Goal: Task Accomplishment & Management: Manage account settings

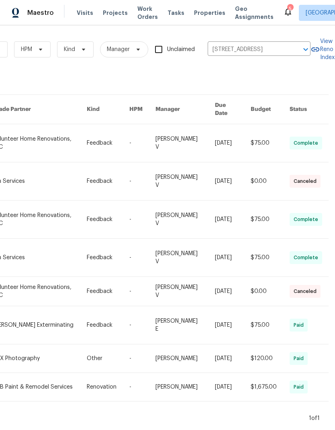
scroll to position [0, 132]
click at [297, 49] on icon "Clear" at bounding box center [295, 49] width 8 height 8
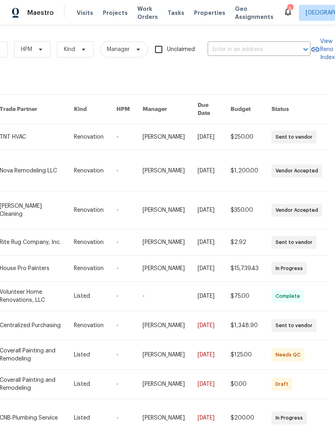
click at [259, 49] on input "text" at bounding box center [248, 49] width 80 height 12
type input "967"
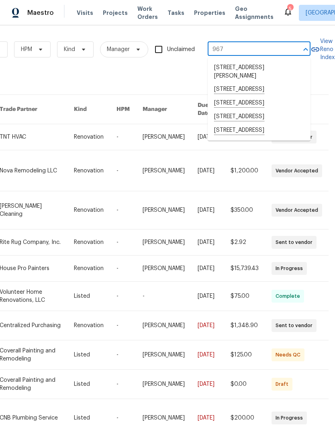
click at [261, 137] on li "[STREET_ADDRESS]" at bounding box center [259, 131] width 103 height 14
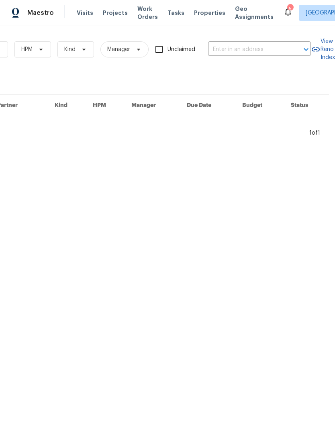
type input "[STREET_ADDRESS]"
click at [86, 15] on span "Visits" at bounding box center [85, 13] width 16 height 8
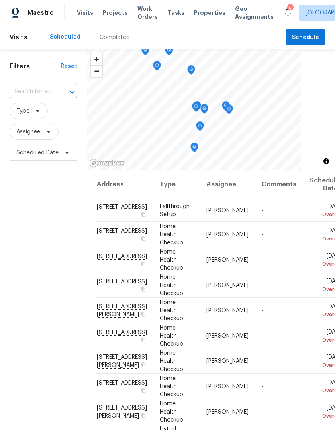
click at [45, 88] on input "text" at bounding box center [32, 92] width 45 height 12
type input "967 lu"
click at [57, 113] on li "[STREET_ADDRESS]" at bounding box center [42, 111] width 67 height 14
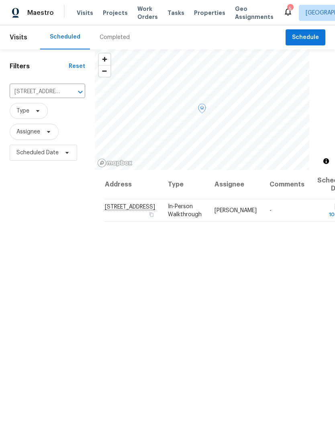
click at [0, 0] on icon at bounding box center [0, 0] width 0 height 0
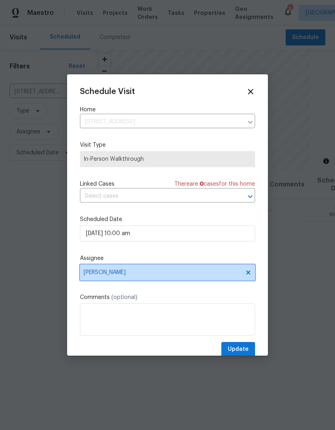
click at [163, 270] on span "[PERSON_NAME]" at bounding box center [167, 272] width 175 height 16
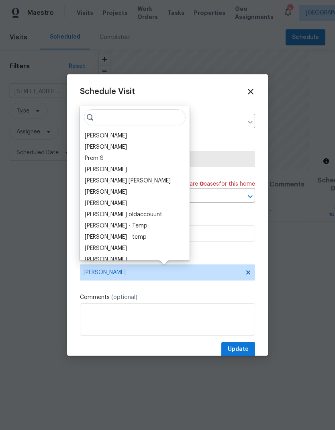
click at [123, 137] on div "[PERSON_NAME]" at bounding box center [134, 135] width 105 height 11
click at [103, 133] on div "[PERSON_NAME]" at bounding box center [106, 136] width 42 height 8
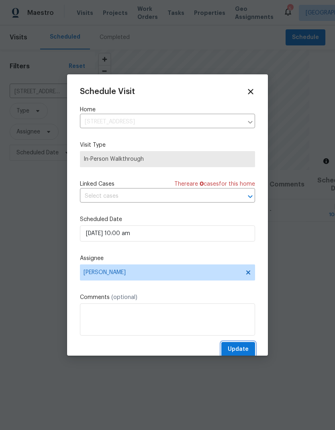
click at [240, 347] on span "Update" at bounding box center [238, 349] width 21 height 10
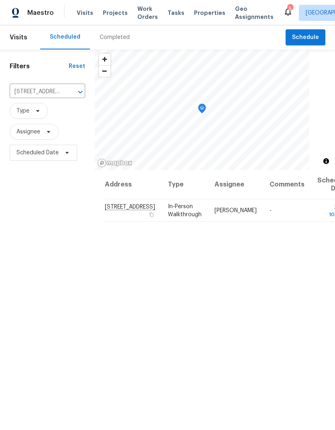
click at [68, 93] on icon "Clear" at bounding box center [70, 92] width 5 height 5
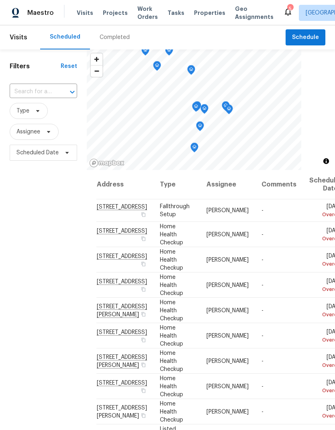
click at [45, 90] on input "text" at bounding box center [32, 92] width 45 height 12
type input "21 va"
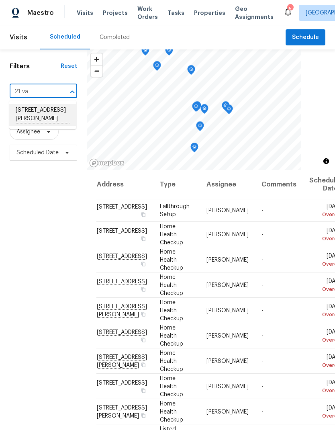
click at [55, 112] on li "[STREET_ADDRESS][PERSON_NAME]" at bounding box center [42, 115] width 67 height 22
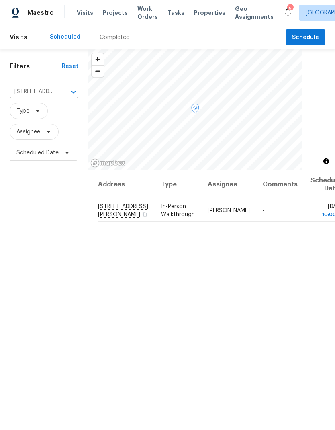
click at [0, 0] on icon at bounding box center [0, 0] width 0 height 0
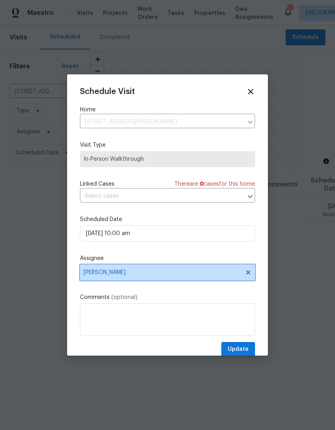
click at [168, 273] on span "[PERSON_NAME]" at bounding box center [163, 272] width 158 height 6
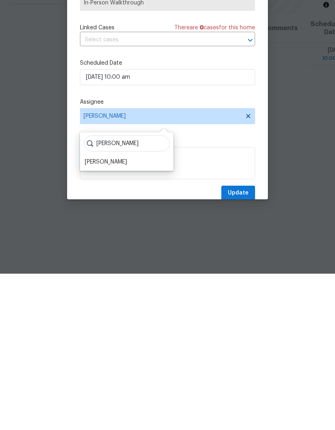
type input "[PERSON_NAME]"
click at [118, 313] on div "[PERSON_NAME]" at bounding box center [126, 318] width 89 height 11
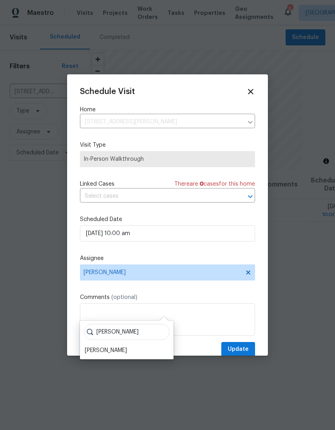
click at [111, 347] on div "[PERSON_NAME]" at bounding box center [106, 351] width 42 height 8
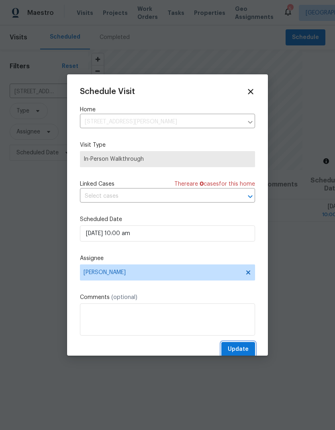
click at [241, 349] on span "Update" at bounding box center [238, 349] width 21 height 10
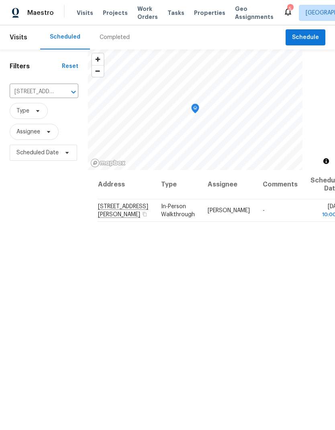
click at [63, 90] on icon "Clear" at bounding box center [63, 92] width 5 height 5
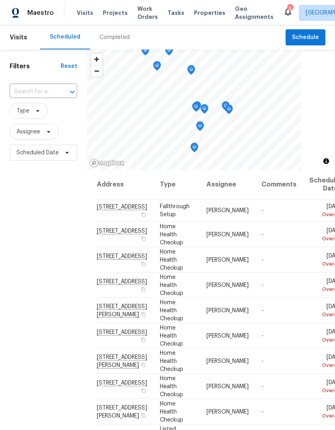
click at [49, 91] on input "text" at bounding box center [32, 92] width 45 height 12
type input "515 ch"
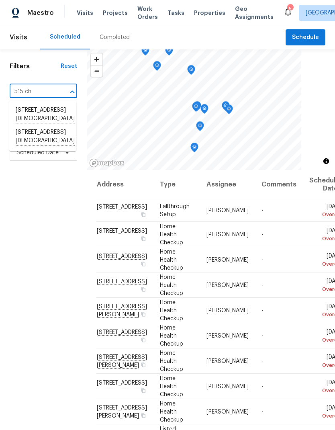
click at [49, 117] on li "[STREET_ADDRESS][DEMOGRAPHIC_DATA]" at bounding box center [42, 115] width 67 height 22
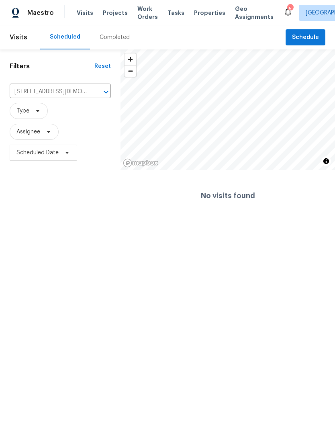
click at [101, 95] on button "Open" at bounding box center [105, 91] width 11 height 11
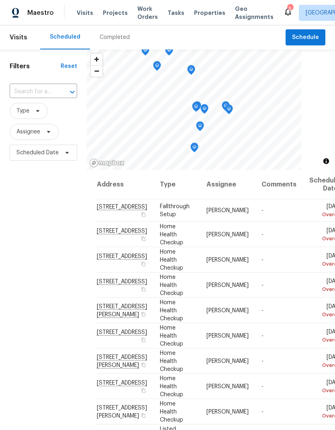
click at [53, 96] on input "text" at bounding box center [32, 92] width 45 height 12
type input "515 chur"
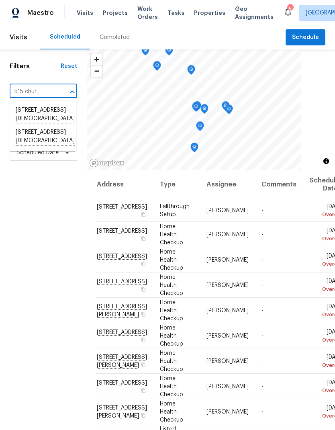
click at [58, 113] on li "[STREET_ADDRESS][DEMOGRAPHIC_DATA]" at bounding box center [42, 115] width 67 height 22
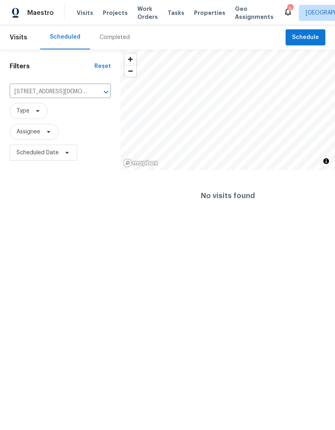
click at [92, 93] on icon "Clear" at bounding box center [96, 92] width 8 height 8
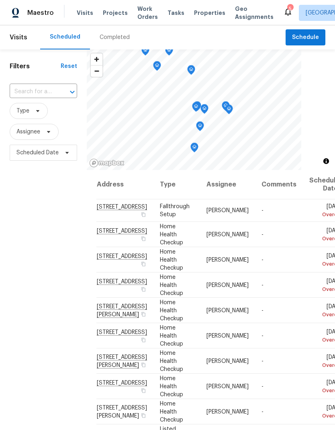
click at [53, 87] on input "text" at bounding box center [32, 92] width 45 height 12
type input "515 [DEMOGRAPHIC_DATA]"
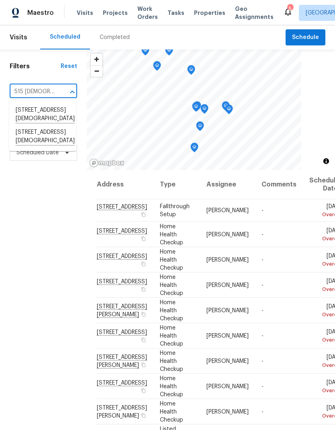
click at [44, 148] on li "[STREET_ADDRESS][DEMOGRAPHIC_DATA]" at bounding box center [42, 137] width 67 height 22
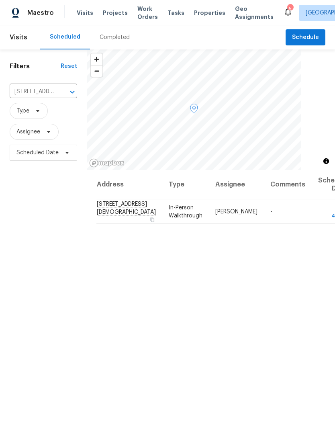
click at [0, 0] on span at bounding box center [0, 0] width 0 height 0
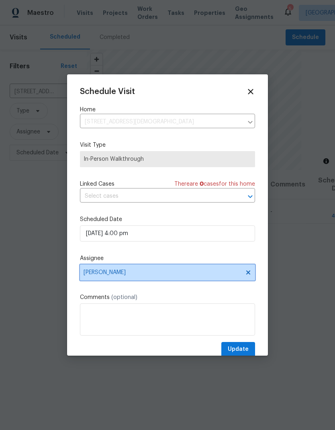
click at [164, 275] on span "[PERSON_NAME]" at bounding box center [163, 272] width 158 height 6
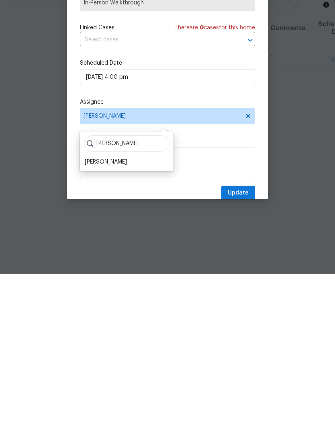
type input "[PERSON_NAME]"
click at [108, 314] on div "[PERSON_NAME]" at bounding box center [106, 318] width 42 height 8
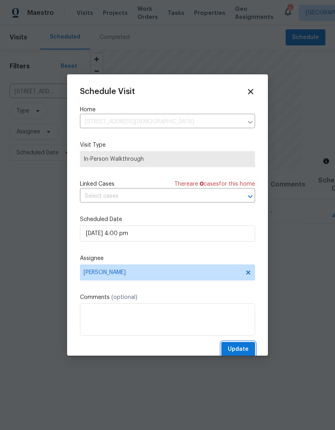
click at [242, 349] on span "Update" at bounding box center [238, 349] width 21 height 10
